Goal: Use online tool/utility: Utilize a website feature to perform a specific function

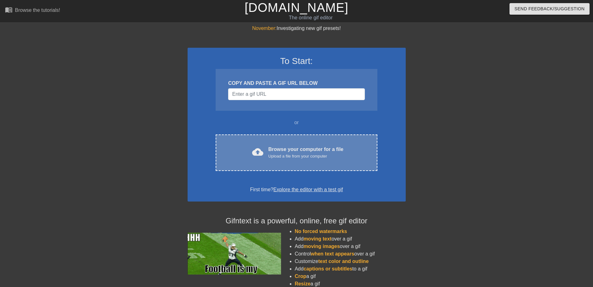
click at [267, 149] on div "cloud_upload Browse your computer for a file Upload a file from your computer" at bounding box center [296, 153] width 135 height 14
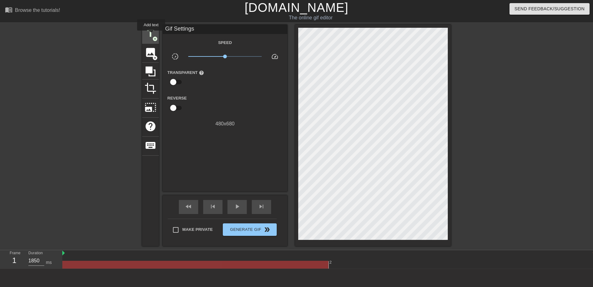
click at [151, 34] on span "title" at bounding box center [151, 33] width 12 height 12
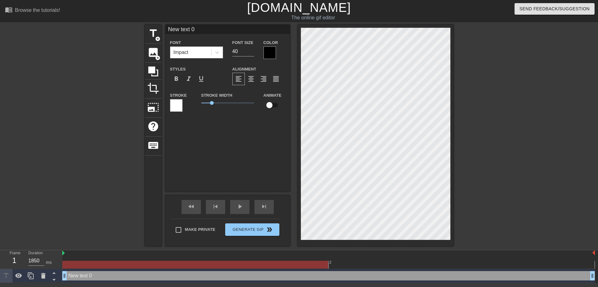
click at [193, 49] on div "Impact" at bounding box center [190, 52] width 41 height 11
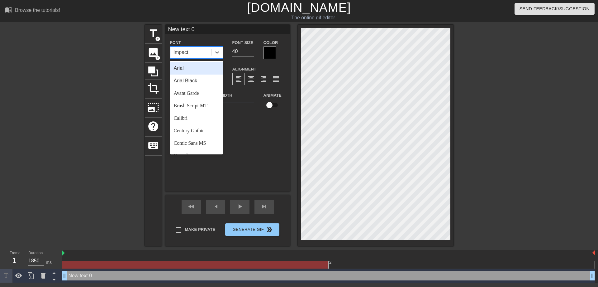
click at [193, 53] on div "Impact" at bounding box center [190, 52] width 41 height 11
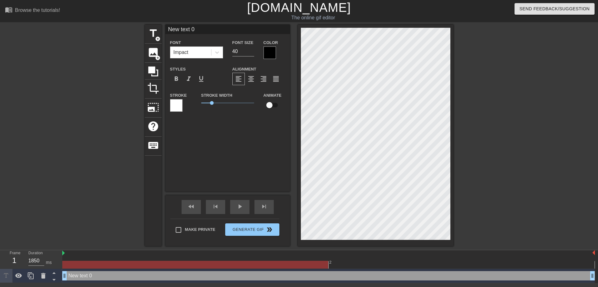
click at [198, 29] on input "New text 0" at bounding box center [228, 29] width 125 height 9
type input "N"
type input "早"
click at [199, 29] on input "早" at bounding box center [228, 29] width 125 height 9
click at [269, 55] on div at bounding box center [270, 52] width 12 height 12
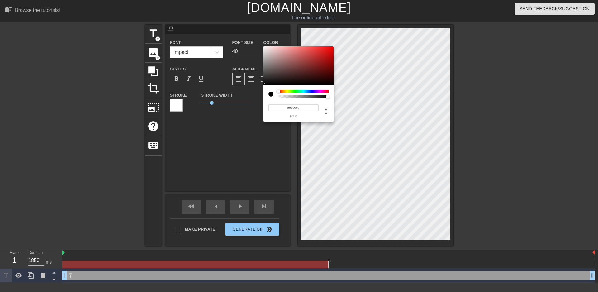
click at [328, 92] on div at bounding box center [304, 91] width 50 height 3
type input "#E1061A"
click at [332, 51] on div at bounding box center [299, 65] width 70 height 39
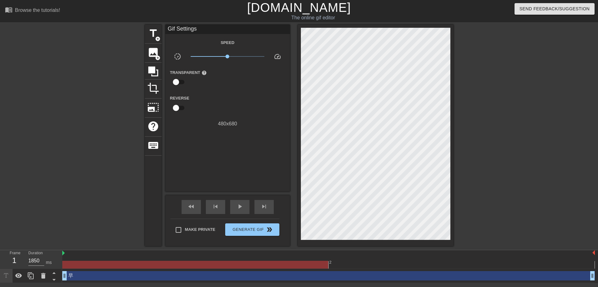
click at [181, 82] on input "checkbox" at bounding box center [176, 82] width 36 height 12
click at [181, 82] on input "checkbox" at bounding box center [182, 82] width 36 height 12
checkbox input "false"
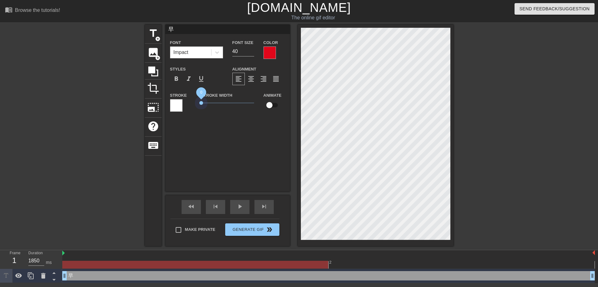
drag, startPoint x: 212, startPoint y: 102, endPoint x: 191, endPoint y: 101, distance: 21.5
click at [191, 101] on div "Stroke Stroke Width 0 Animate" at bounding box center [228, 104] width 125 height 26
click at [175, 77] on span "format_bold" at bounding box center [176, 78] width 7 height 7
click at [218, 51] on icon at bounding box center [217, 52] width 4 height 2
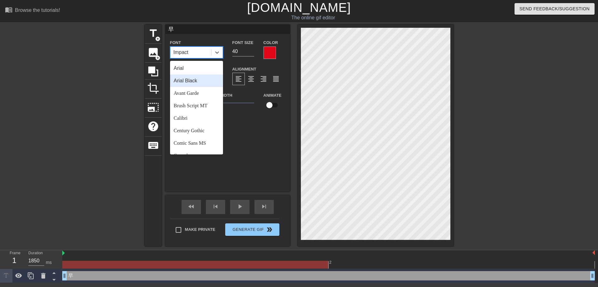
click at [187, 82] on div "Arial Black" at bounding box center [196, 80] width 53 height 12
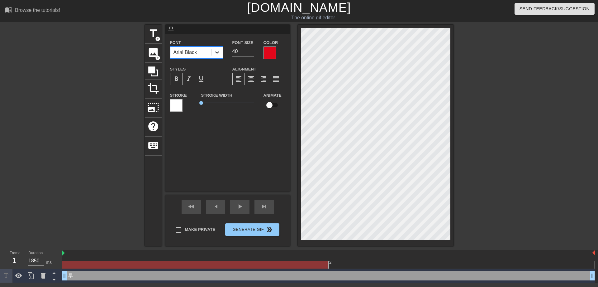
click at [219, 50] on icon at bounding box center [217, 52] width 6 height 6
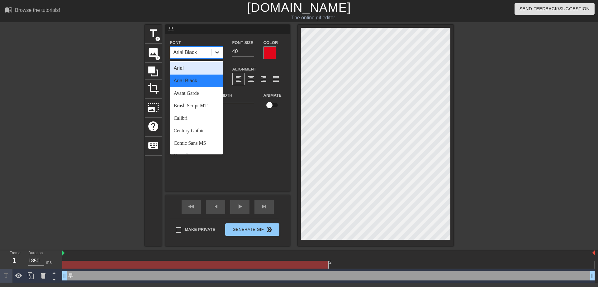
click at [219, 50] on icon at bounding box center [217, 52] width 6 height 6
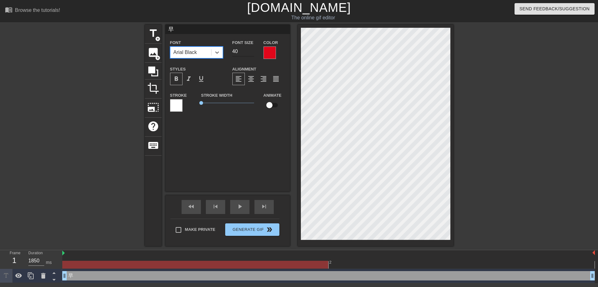
click at [235, 53] on input "40" at bounding box center [244, 51] width 22 height 10
click at [253, 50] on input "41" at bounding box center [244, 51] width 22 height 10
click at [253, 50] on input "42" at bounding box center [244, 51] width 22 height 10
click at [253, 50] on input "43" at bounding box center [244, 51] width 22 height 10
click at [253, 50] on input "44" at bounding box center [244, 51] width 22 height 10
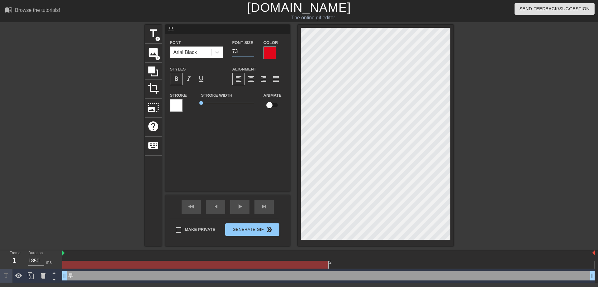
click at [253, 50] on input "73" at bounding box center [244, 51] width 22 height 10
click at [253, 50] on input "74" at bounding box center [244, 51] width 22 height 10
type input "75"
click at [253, 50] on input "75" at bounding box center [244, 51] width 22 height 10
click at [225, 138] on div "早 Font Arial Black Font Size 75 Color Styles format_bold format_italic format_u…" at bounding box center [228, 108] width 125 height 167
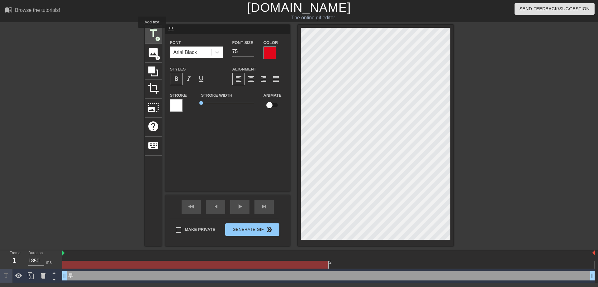
click at [152, 32] on span "title" at bounding box center [153, 33] width 12 height 12
type input "New text 1"
type input "40"
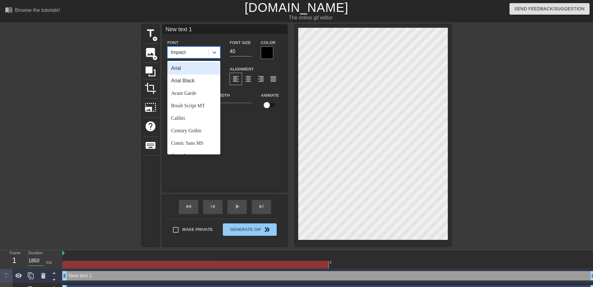
click at [187, 49] on div "Impact" at bounding box center [188, 52] width 41 height 11
click at [194, 31] on input "New text 1" at bounding box center [225, 29] width 125 height 9
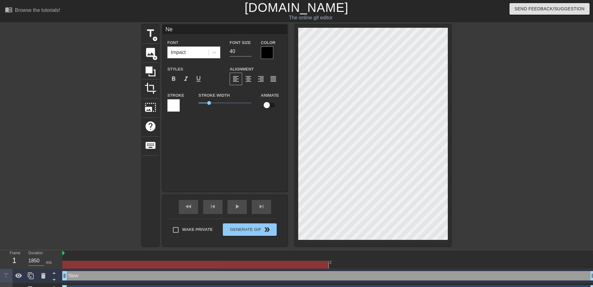
type input "N"
type input "安"
click at [270, 57] on div at bounding box center [267, 52] width 12 height 12
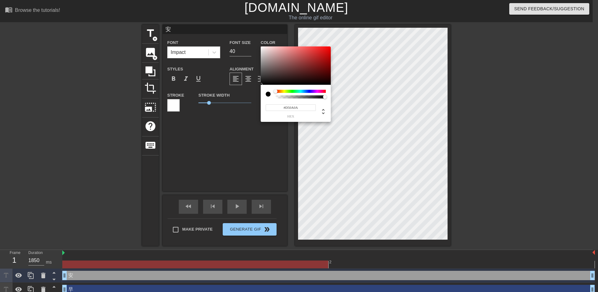
type input "#D70B0B"
click at [328, 52] on div at bounding box center [296, 65] width 70 height 39
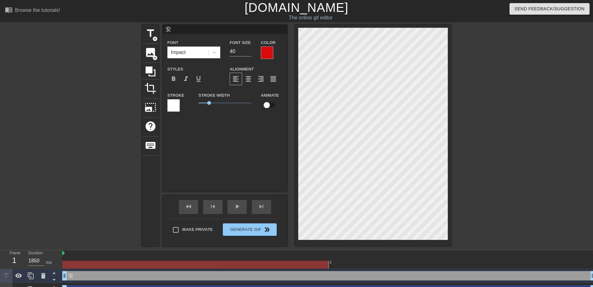
click at [176, 106] on div at bounding box center [173, 105] width 12 height 12
drag, startPoint x: 210, startPoint y: 102, endPoint x: 181, endPoint y: 105, distance: 29.5
click at [181, 105] on div "Stroke Stroke Width 0 Animate" at bounding box center [225, 104] width 125 height 26
click at [175, 81] on span "format_bold" at bounding box center [173, 78] width 7 height 7
click at [214, 54] on icon at bounding box center [214, 52] width 6 height 6
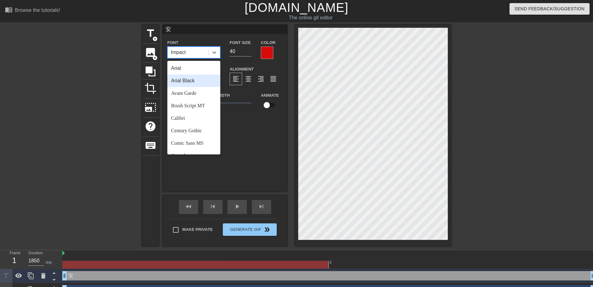
click at [193, 84] on div "Arial Black" at bounding box center [193, 80] width 53 height 12
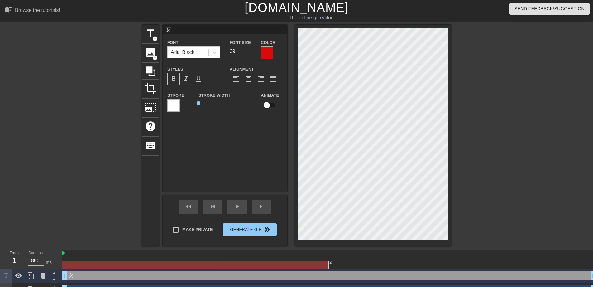
click at [249, 51] on input "39" at bounding box center [241, 51] width 22 height 10
click at [249, 49] on input "55" at bounding box center [241, 51] width 22 height 10
click at [250, 52] on input "41" at bounding box center [241, 51] width 22 height 10
click at [243, 52] on input "41" at bounding box center [241, 51] width 22 height 10
click at [249, 50] on input "72" at bounding box center [241, 51] width 22 height 10
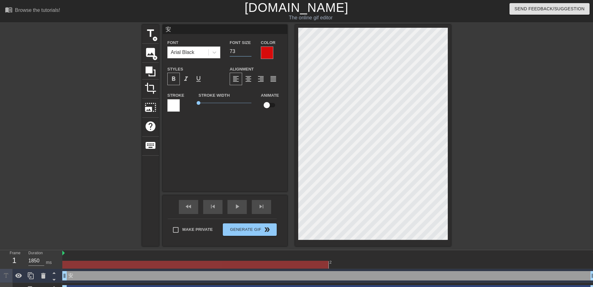
click at [249, 50] on input "73" at bounding box center [241, 51] width 22 height 10
click at [249, 50] on input "74" at bounding box center [241, 51] width 22 height 10
type input "75"
click at [249, 50] on input "75" at bounding box center [241, 51] width 22 height 10
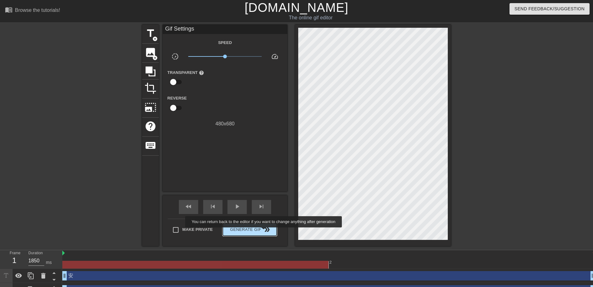
click at [264, 232] on span "double_arrow" at bounding box center [266, 229] width 7 height 7
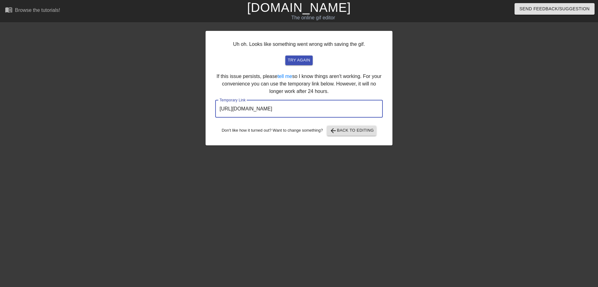
drag, startPoint x: 219, startPoint y: 108, endPoint x: 348, endPoint y: 116, distance: 129.0
click at [348, 116] on input "http://www.gifntext.com/temp_generations/xyooPMPA.gif" at bounding box center [299, 108] width 168 height 17
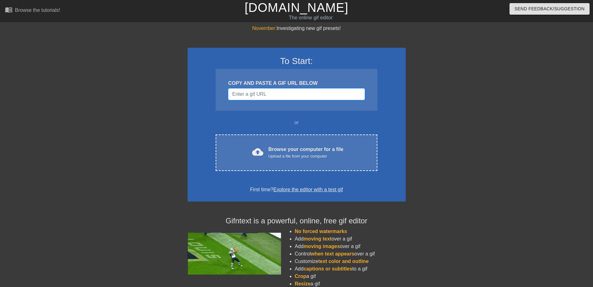
paste input "[URL][DOMAIN_NAME]"
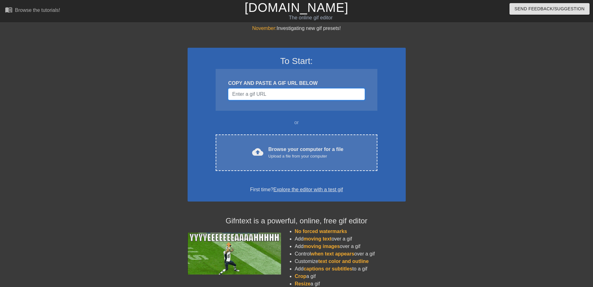
type input "[URL][DOMAIN_NAME]"
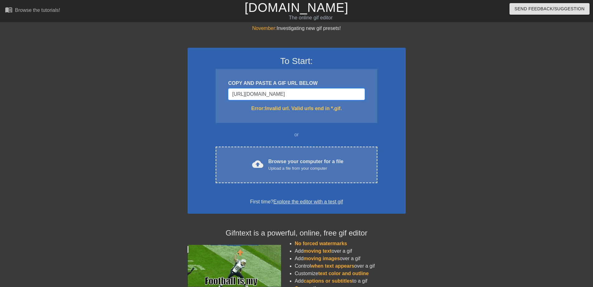
drag, startPoint x: 358, startPoint y: 92, endPoint x: 201, endPoint y: 84, distance: 156.4
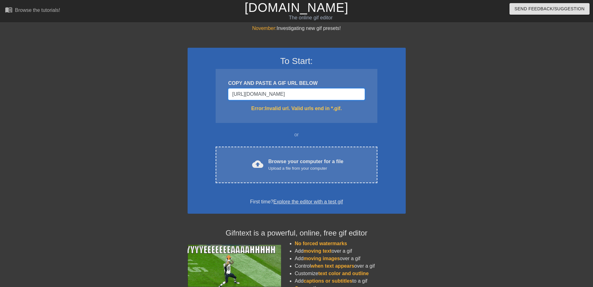
click at [201, 84] on div "To Start: COPY AND PASTE A GIF URL BELOW [URL][DOMAIN_NAME] Error: Invalid url.…" at bounding box center [297, 131] width 218 height 166
